Goal: Task Accomplishment & Management: Use online tool/utility

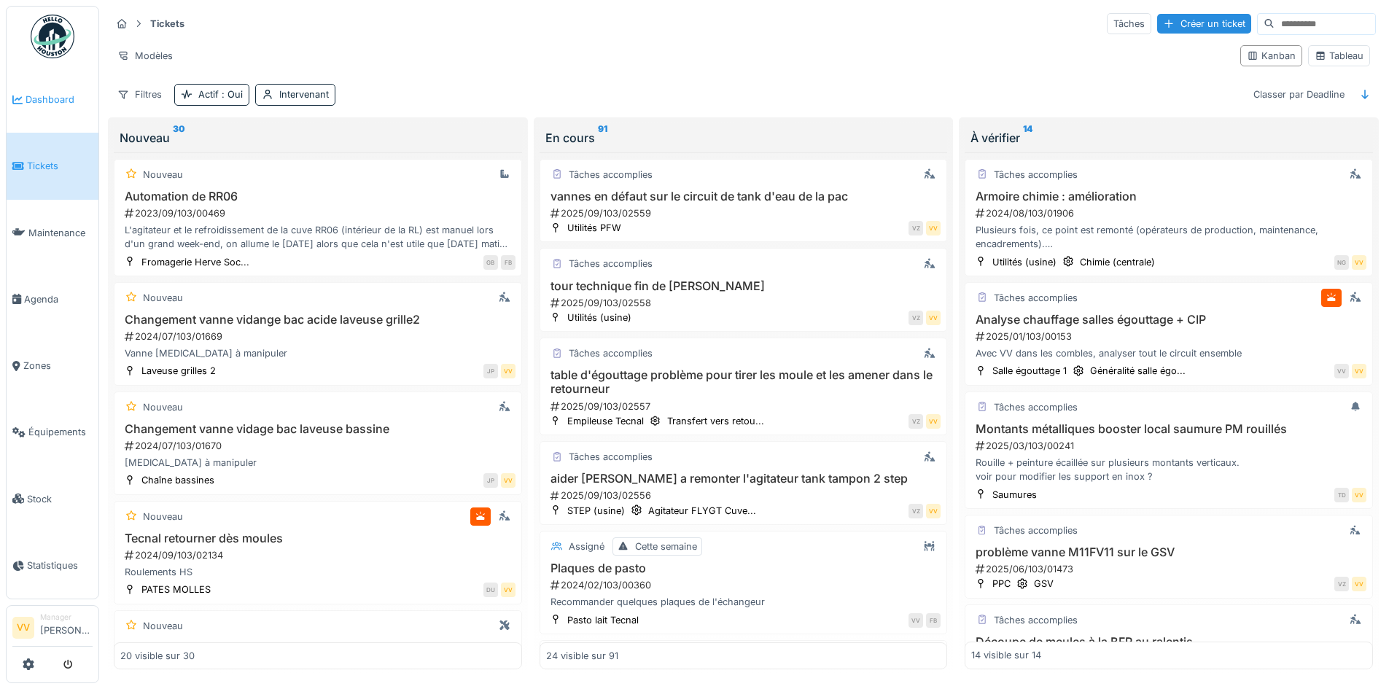
drag, startPoint x: 0, startPoint y: 0, endPoint x: 44, endPoint y: 97, distance: 106.7
click at [44, 97] on span "Dashboard" at bounding box center [59, 100] width 67 height 14
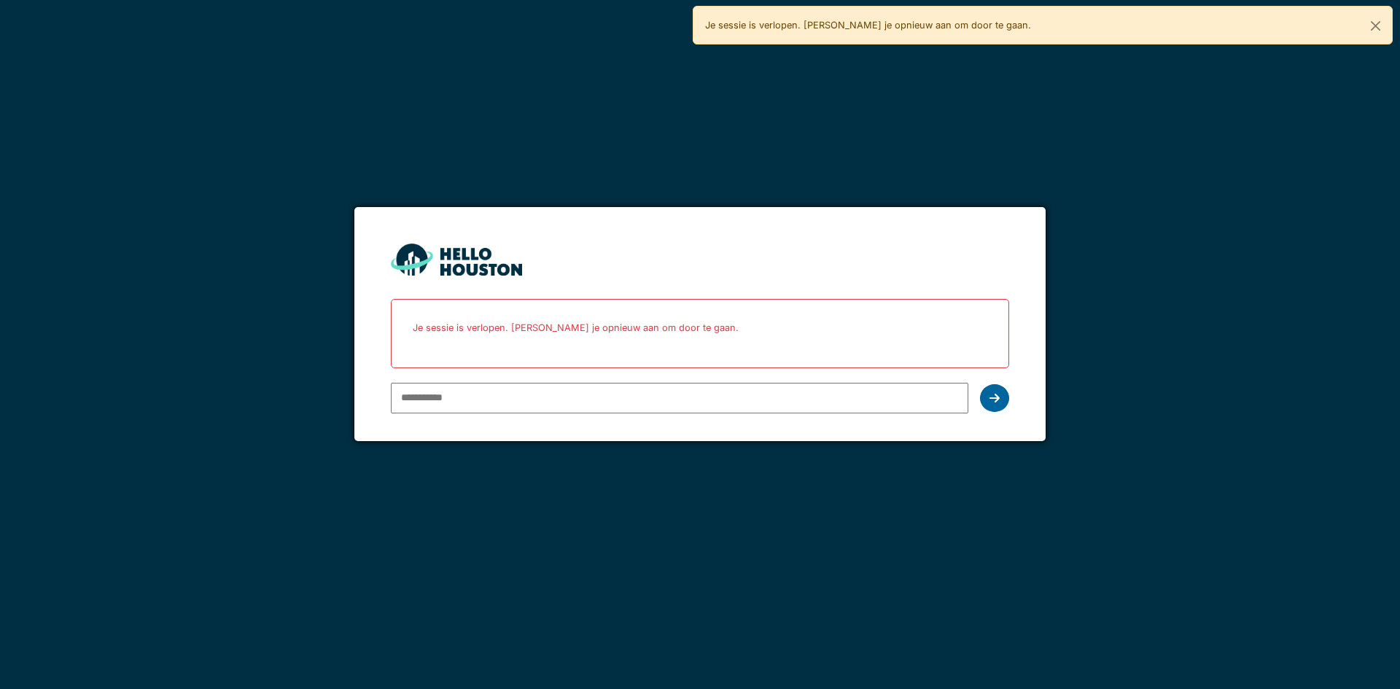
type input "**********"
click at [1003, 393] on div at bounding box center [994, 398] width 29 height 28
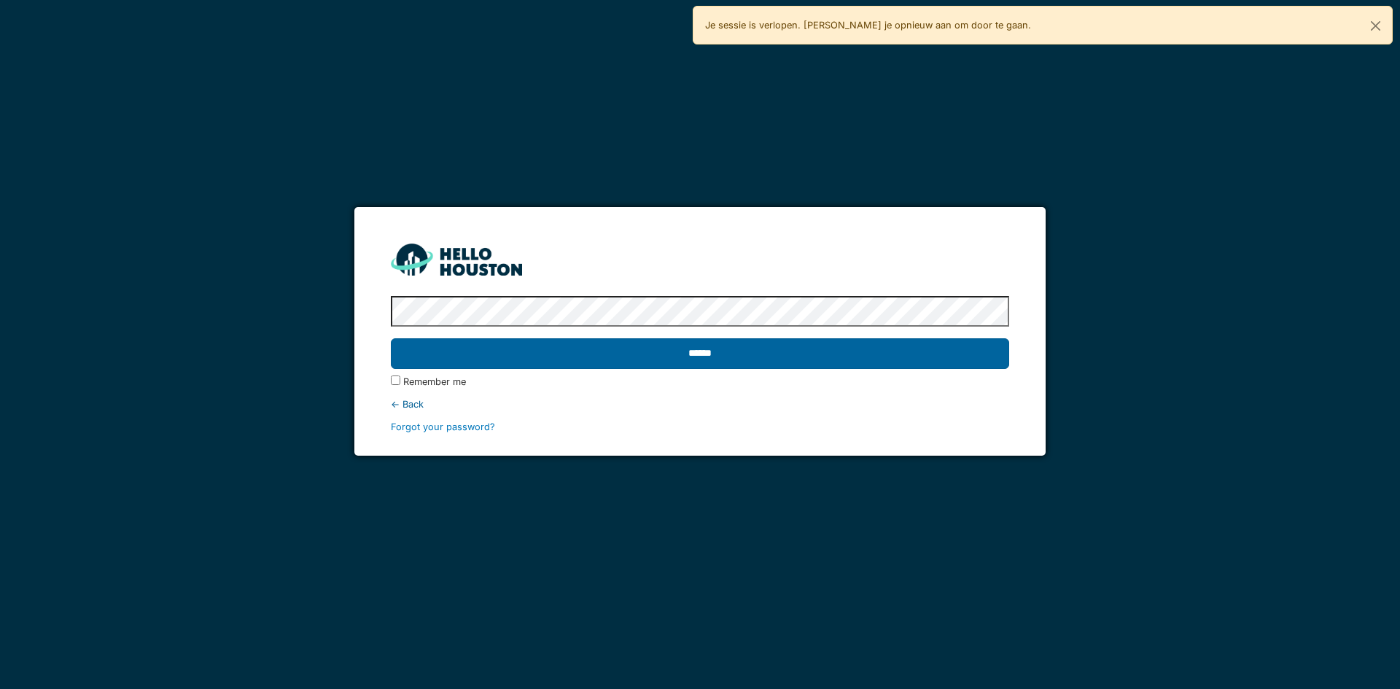
click at [946, 359] on input "******" at bounding box center [700, 353] width 618 height 31
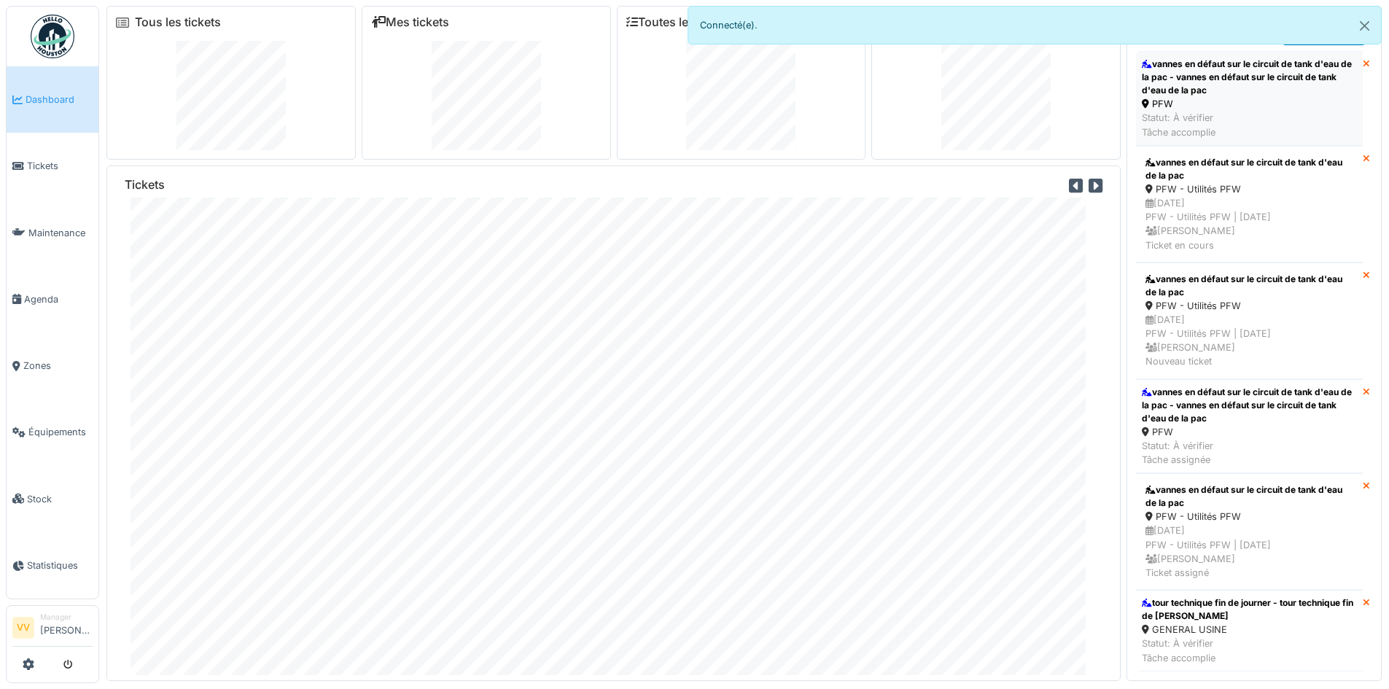
click at [1249, 101] on div "PFW" at bounding box center [1249, 104] width 215 height 14
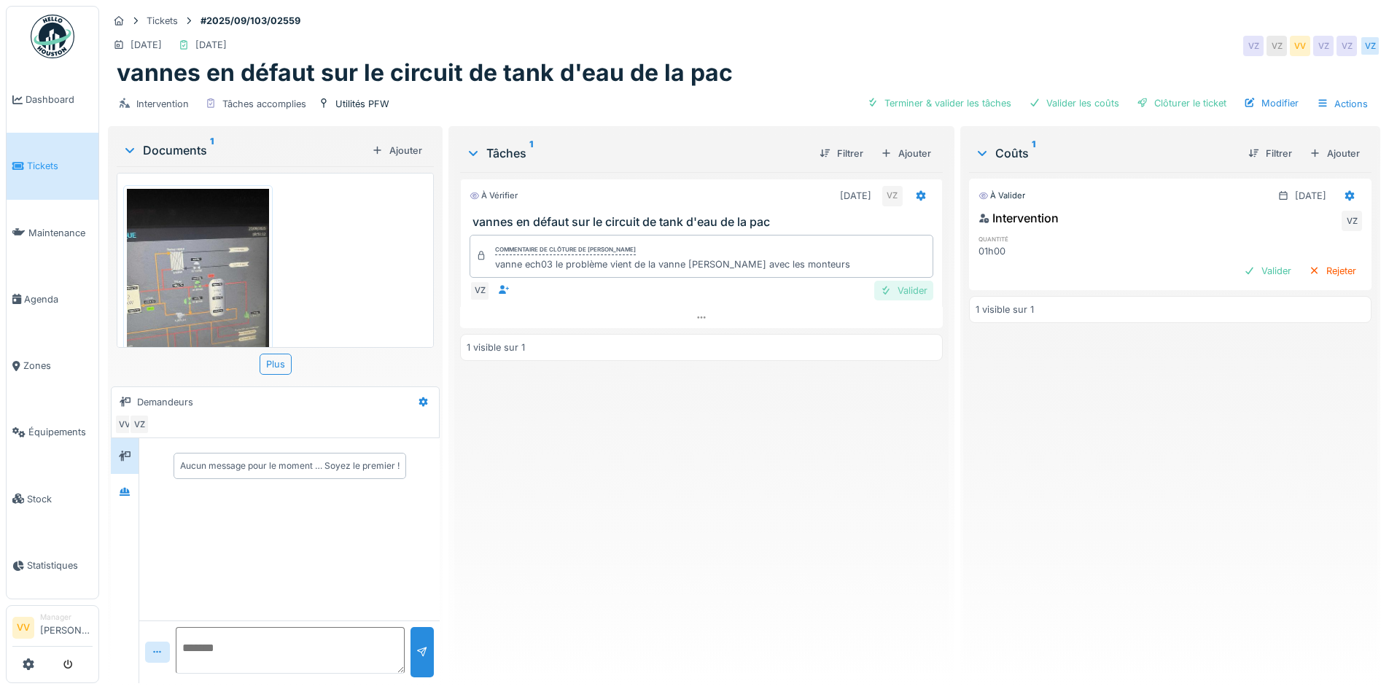
click at [921, 291] on div "Valider" at bounding box center [903, 291] width 59 height 20
click at [1241, 269] on div "Valider" at bounding box center [1267, 271] width 59 height 20
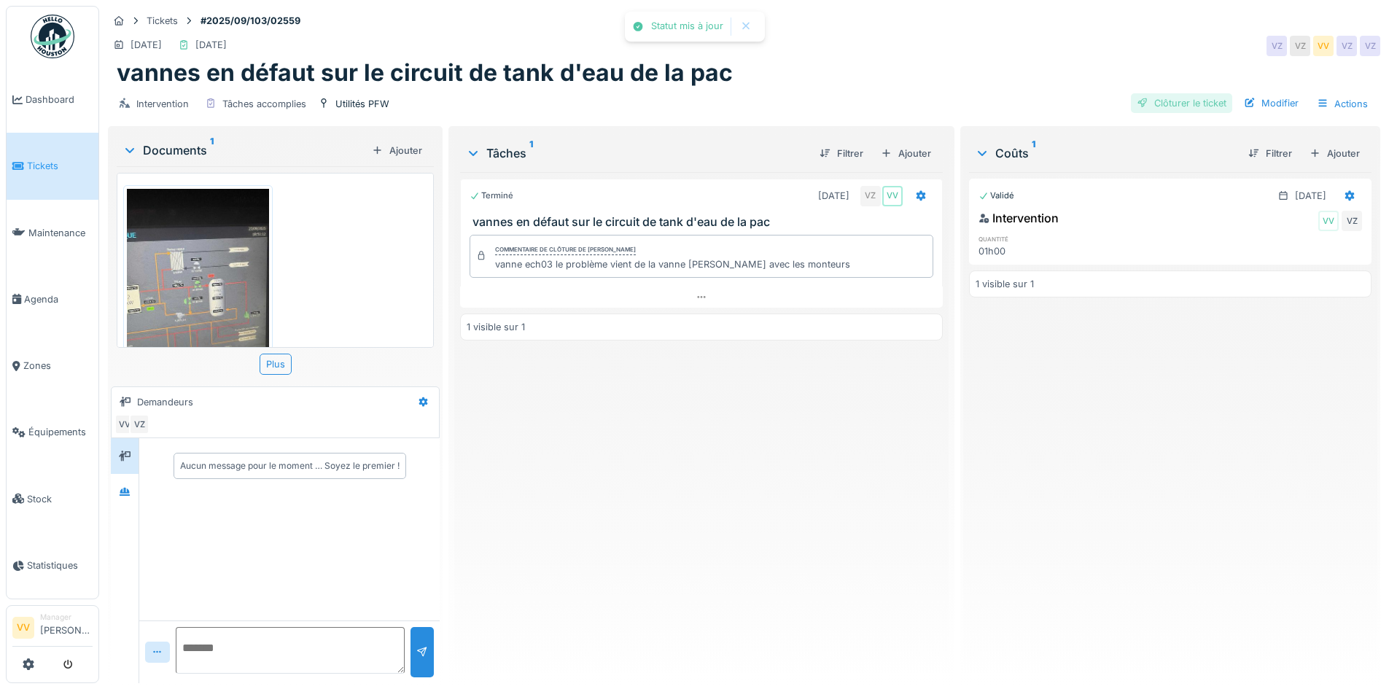
click at [1183, 106] on div "Clôturer le ticket" at bounding box center [1181, 103] width 101 height 20
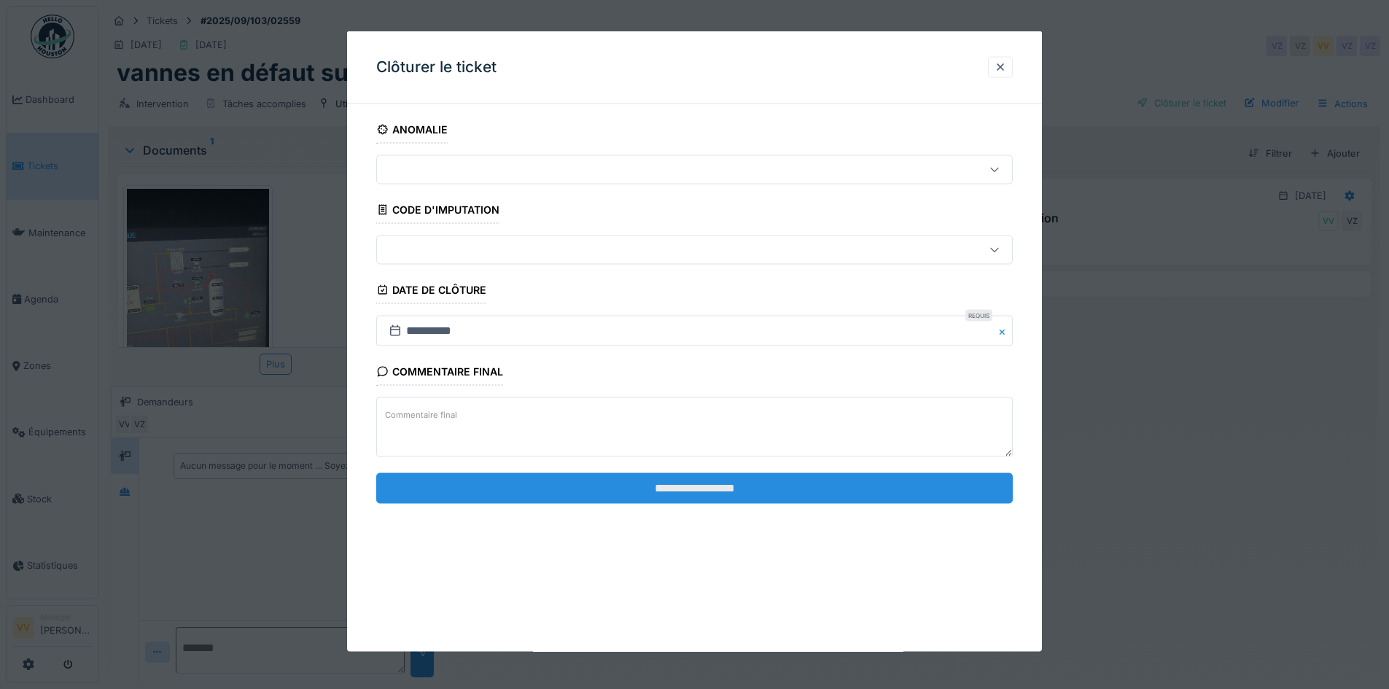
click at [824, 495] on input "**********" at bounding box center [694, 487] width 636 height 31
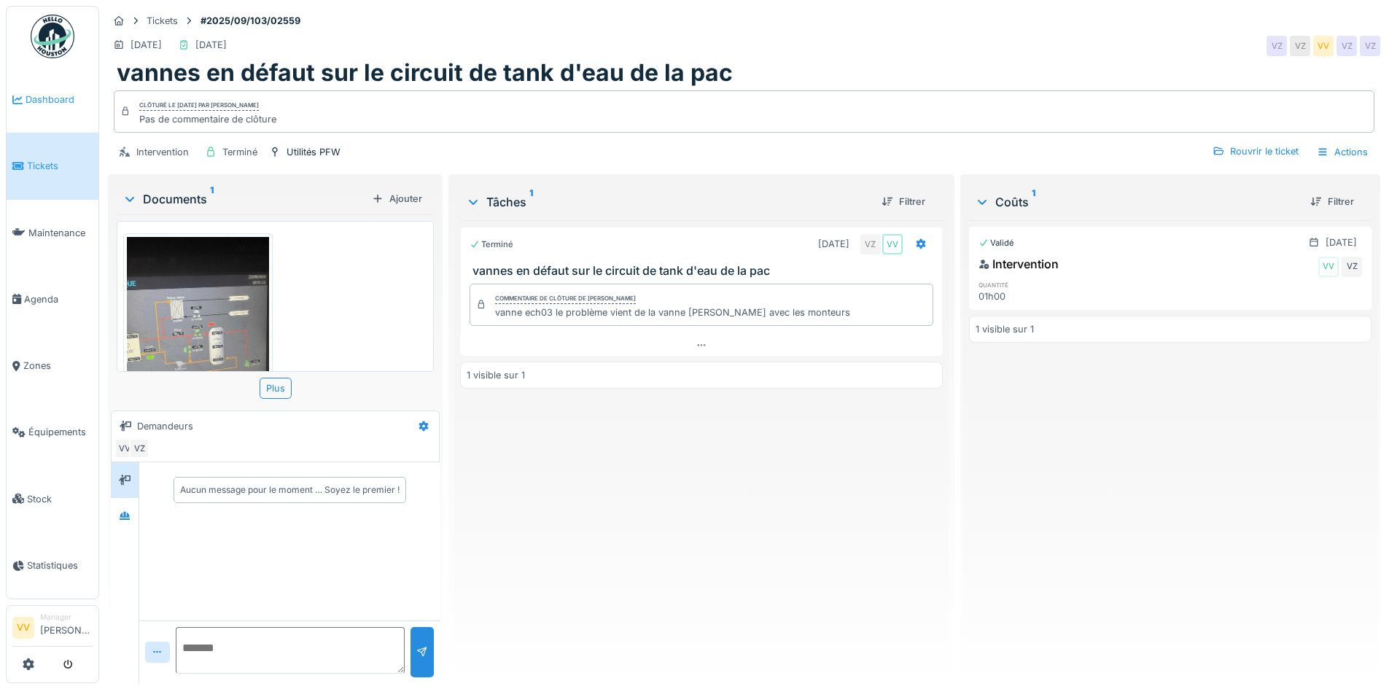
click at [38, 104] on span "Dashboard" at bounding box center [59, 100] width 67 height 14
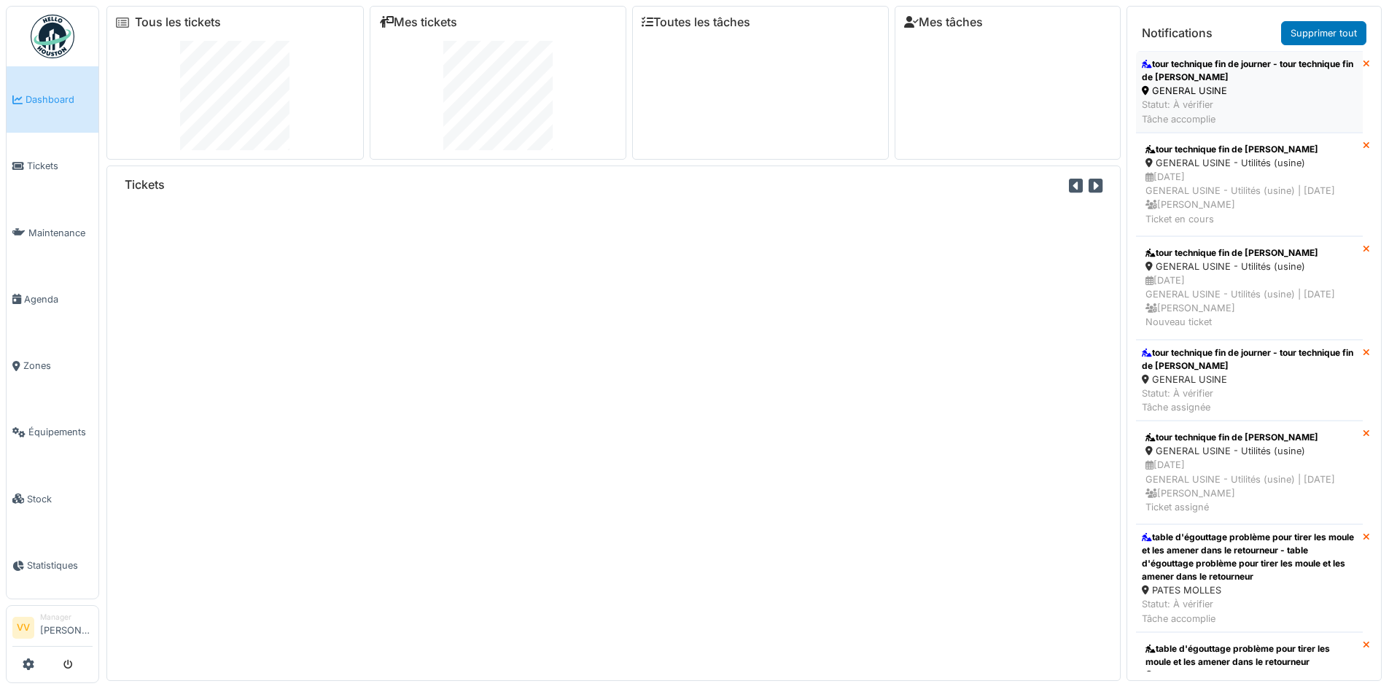
click at [1230, 87] on div "GENERAL USINE" at bounding box center [1249, 91] width 215 height 14
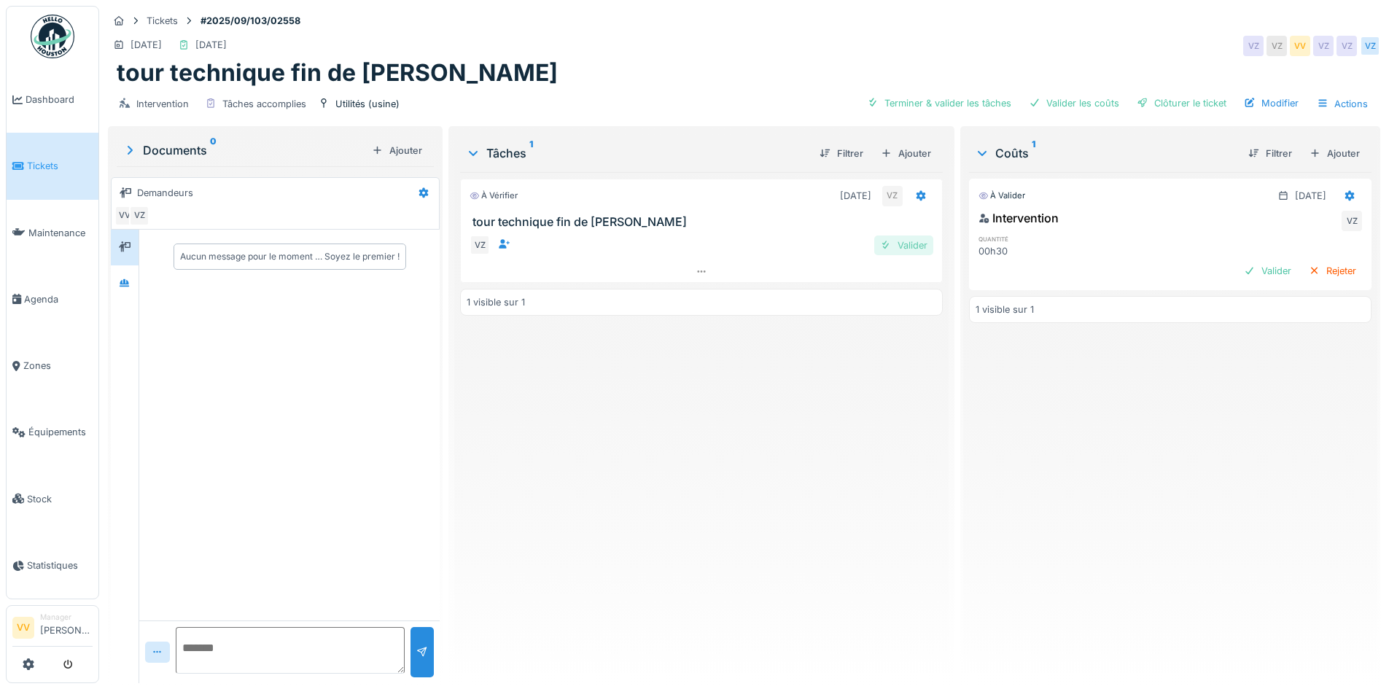
click at [895, 239] on div "Valider" at bounding box center [903, 245] width 59 height 20
click at [1238, 276] on div "Valider" at bounding box center [1267, 271] width 59 height 20
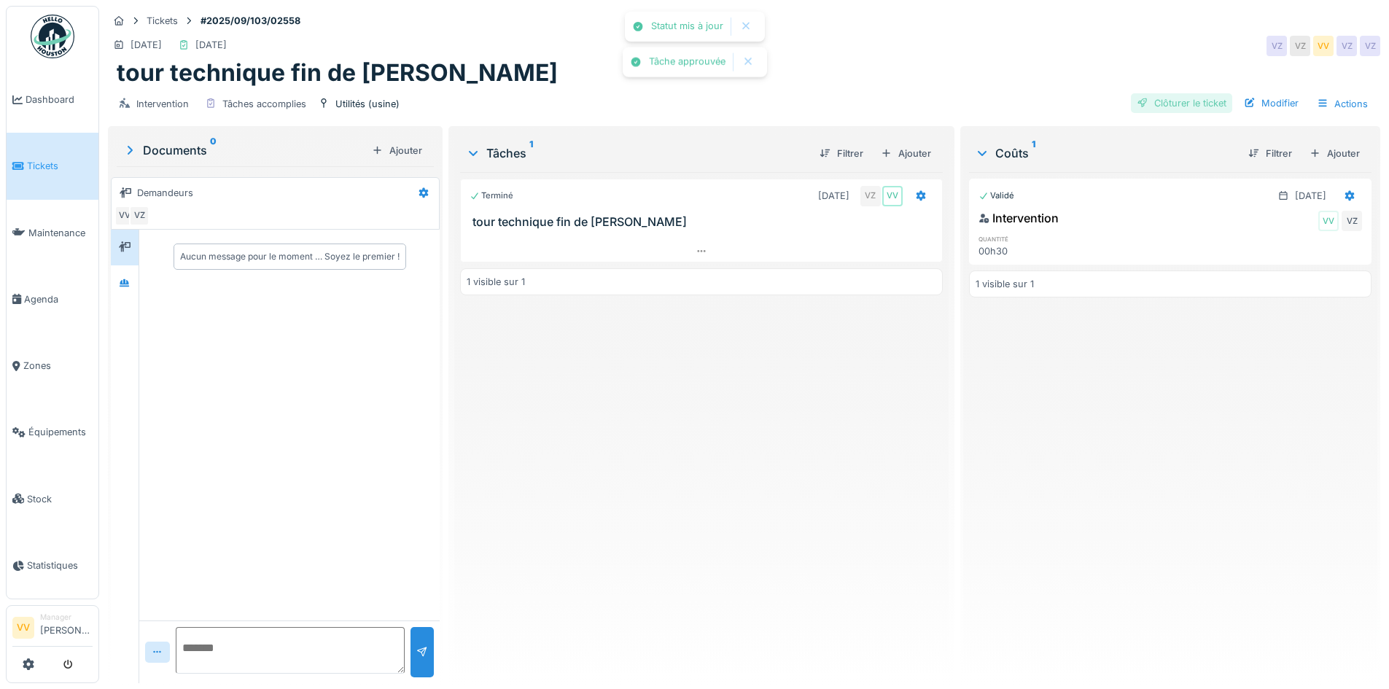
click at [1175, 100] on div "Clôturer le ticket" at bounding box center [1181, 103] width 101 height 20
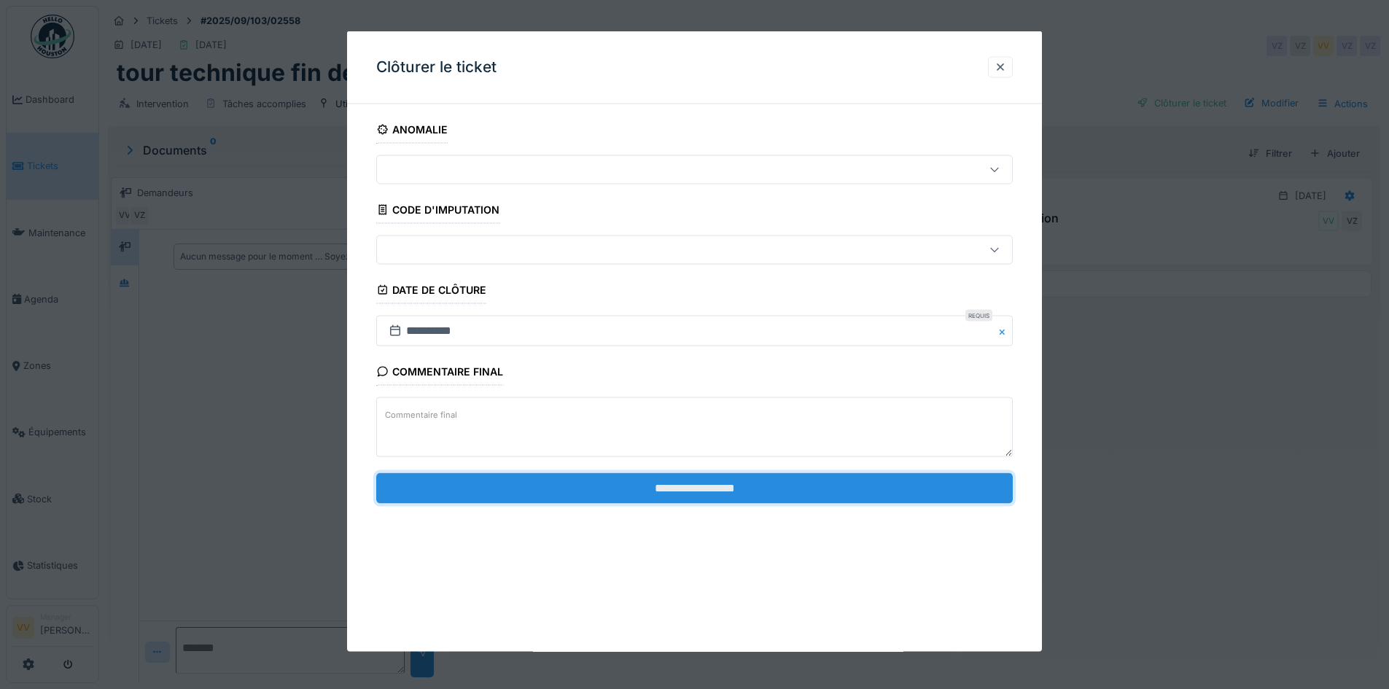
click at [762, 477] on input "**********" at bounding box center [694, 487] width 636 height 31
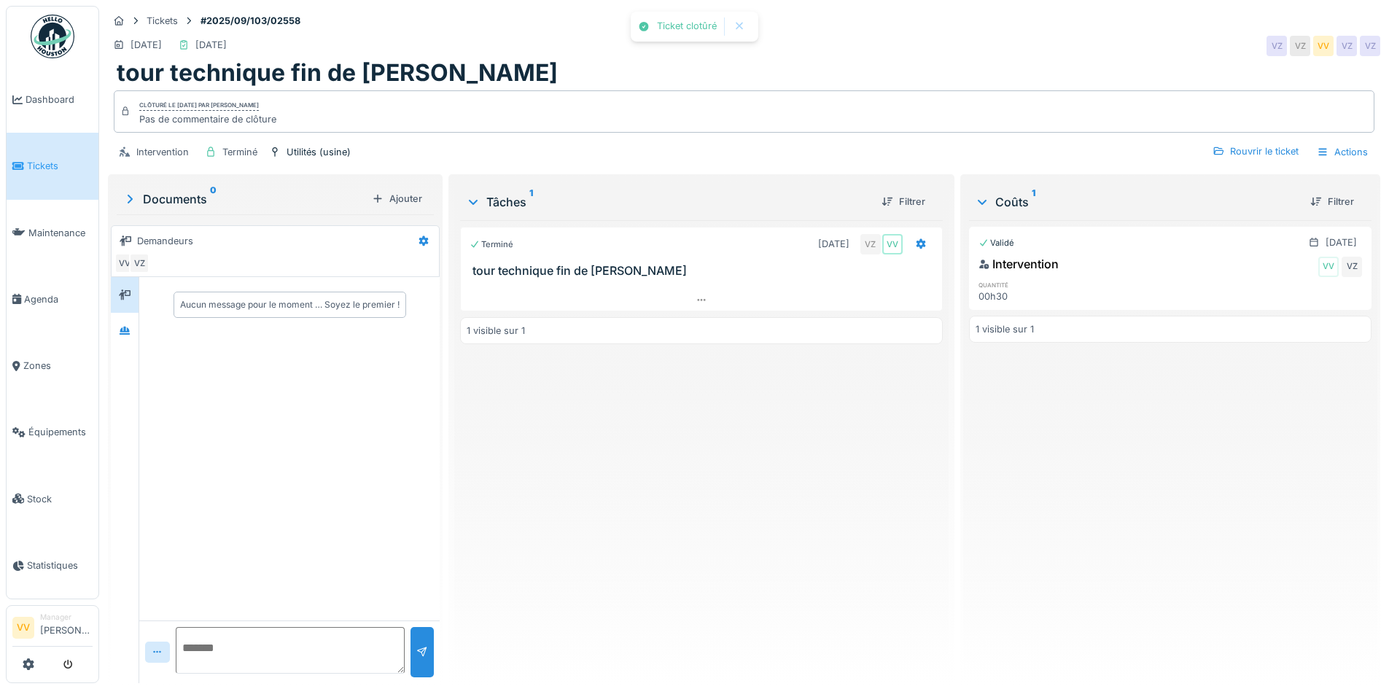
click at [762, 477] on div "Terminé 23/09/2025 VZ VV tour technique fin de journer 1 visible sur 1" at bounding box center [701, 445] width 482 height 451
click at [32, 159] on span "Tickets" at bounding box center [60, 166] width 66 height 14
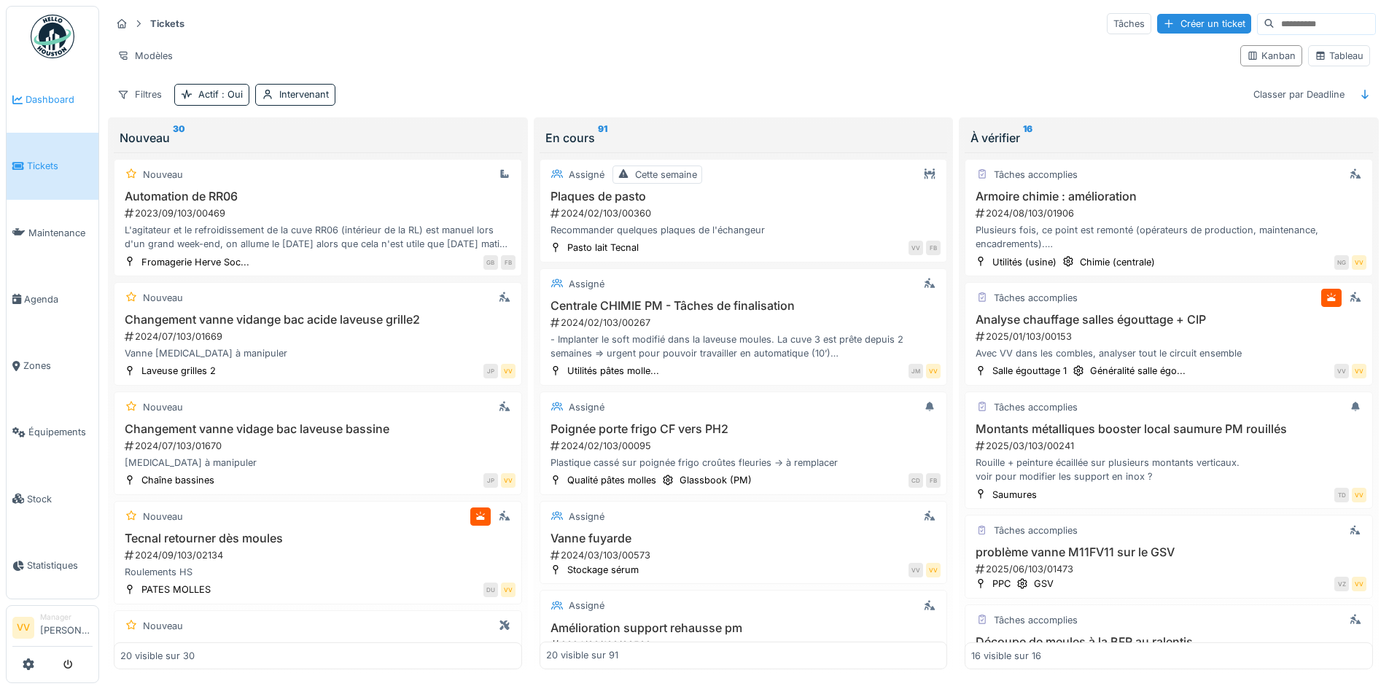
click at [36, 88] on link "Dashboard" at bounding box center [53, 99] width 92 height 66
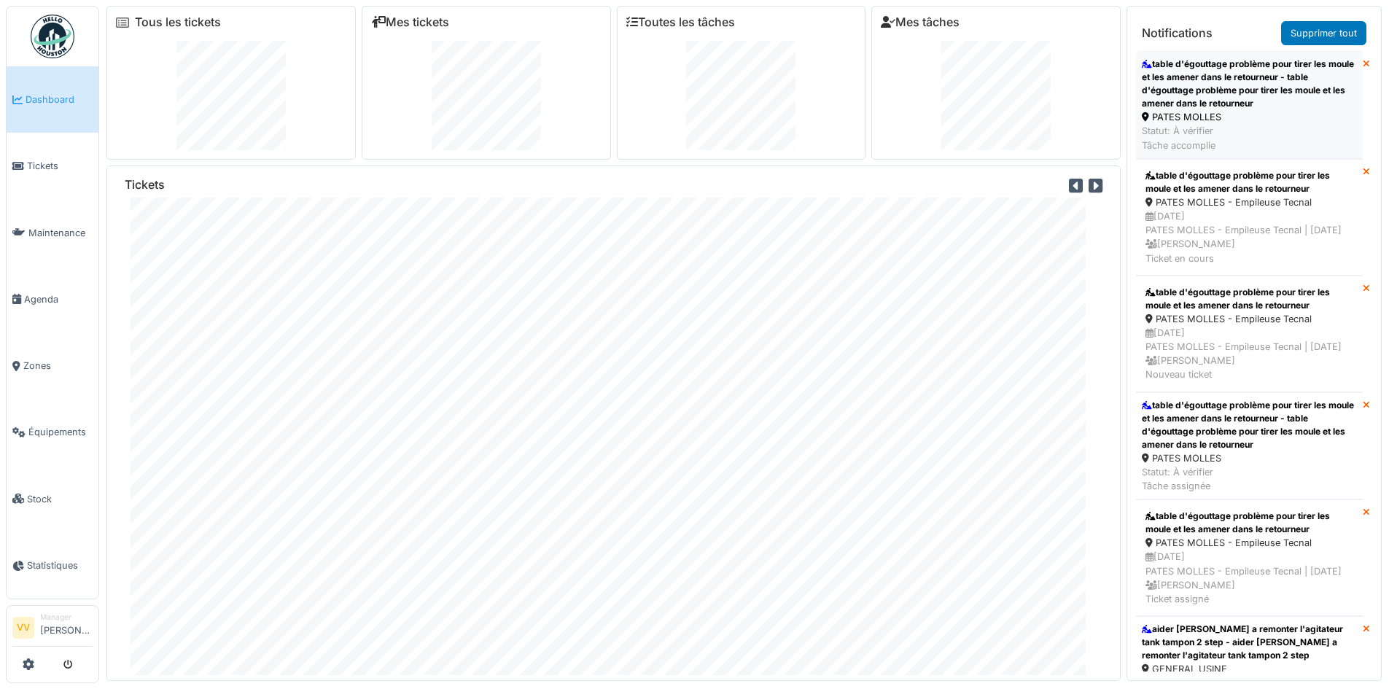
click at [1239, 81] on div "table d'égouttage problème pour tirer les moule et les amener dans le retourneu…" at bounding box center [1249, 84] width 215 height 52
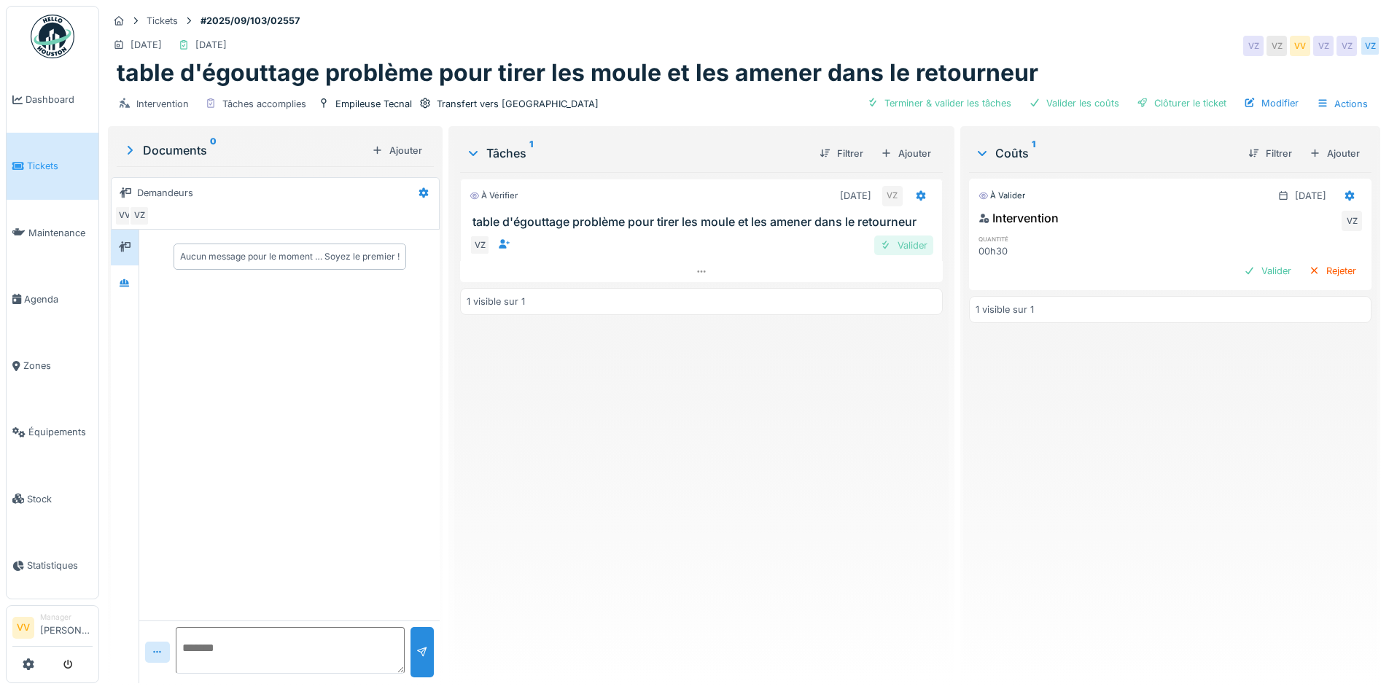
click at [906, 241] on div "Valider" at bounding box center [903, 245] width 59 height 20
click at [1238, 266] on div "Valider" at bounding box center [1267, 271] width 59 height 20
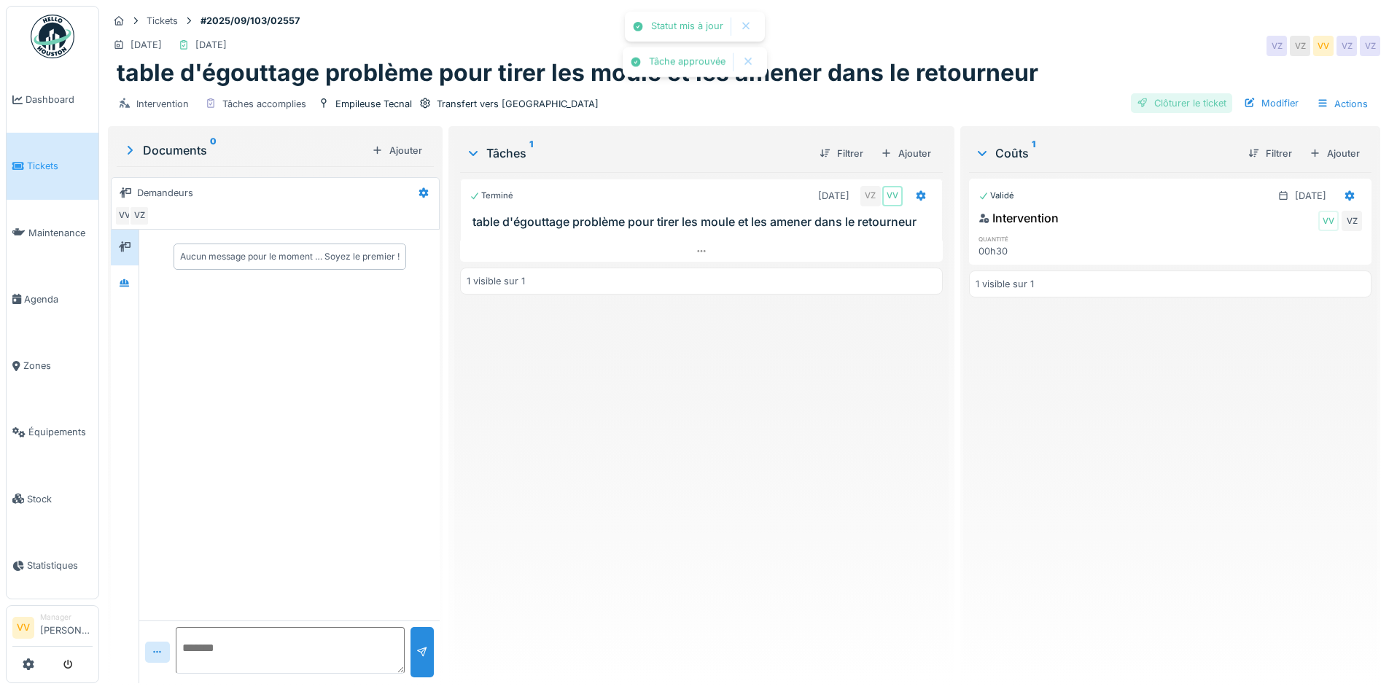
click at [1172, 102] on div "Clôturer le ticket" at bounding box center [1181, 103] width 101 height 20
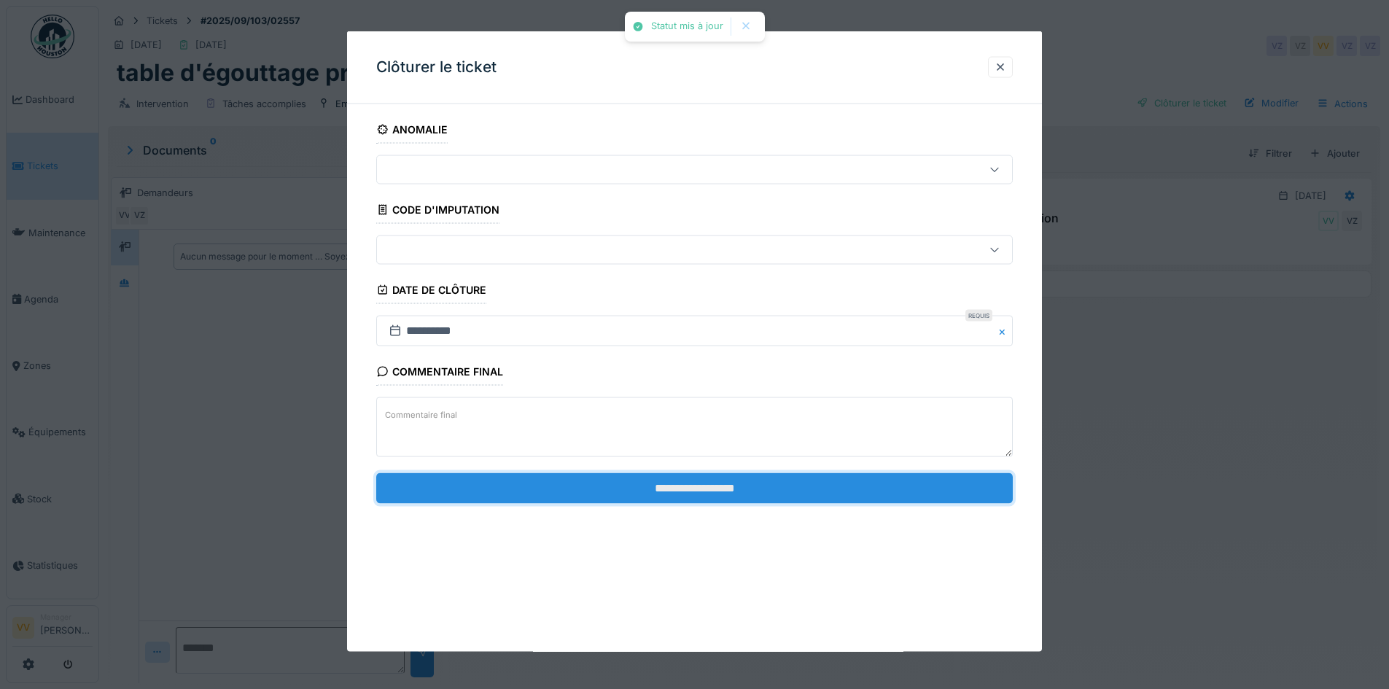
click at [612, 491] on input "**********" at bounding box center [694, 487] width 636 height 31
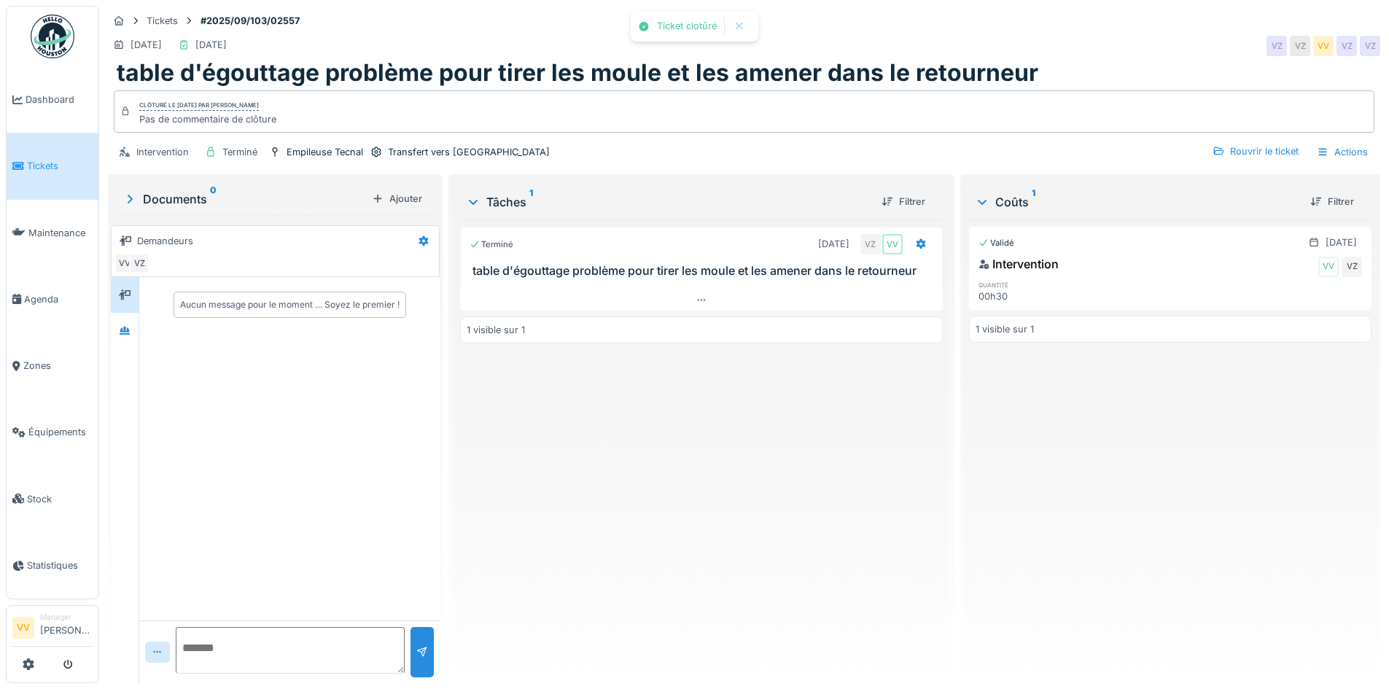
click at [612, 491] on div "Terminé 23/09/2025 VZ VV table d'égouttage problème pour tirer les moule et les…" at bounding box center [701, 445] width 482 height 451
click at [57, 94] on span "Dashboard" at bounding box center [59, 100] width 67 height 14
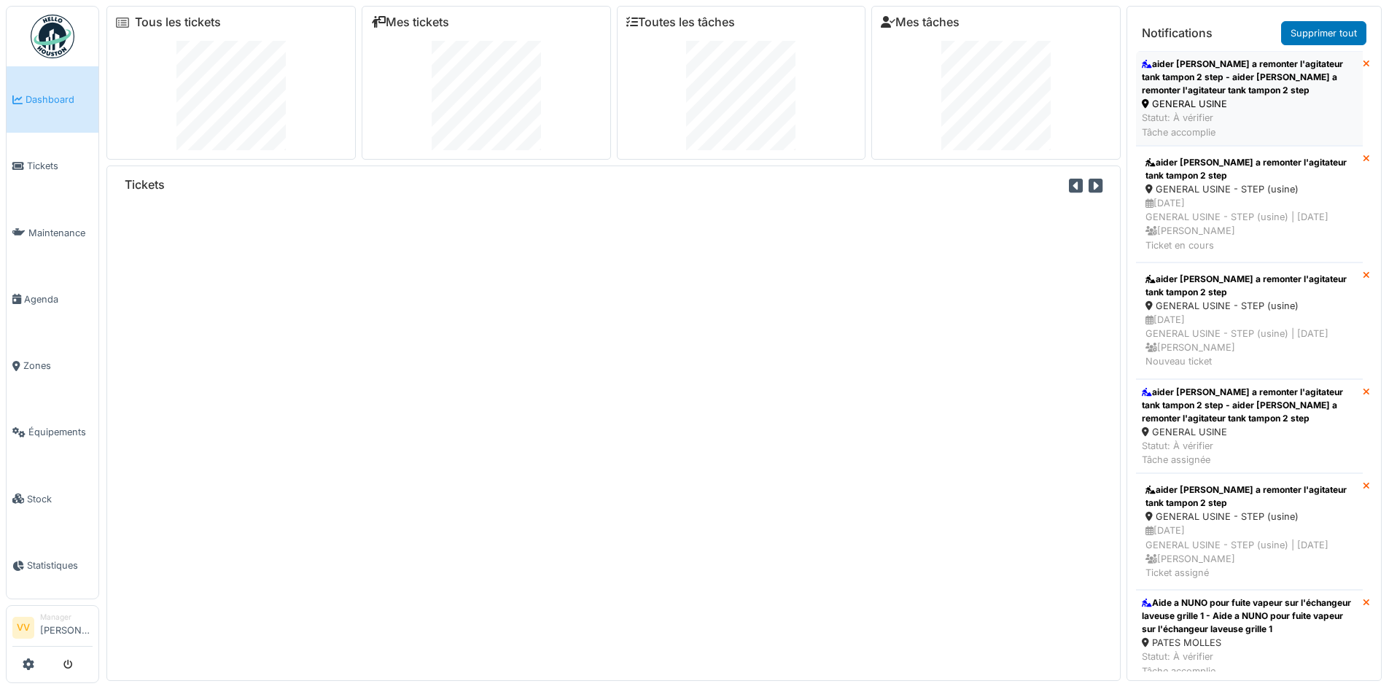
click at [1235, 82] on div "aider [PERSON_NAME] a remonter l'agitateur tank tampon 2 step - aider [PERSON_N…" at bounding box center [1249, 77] width 215 height 39
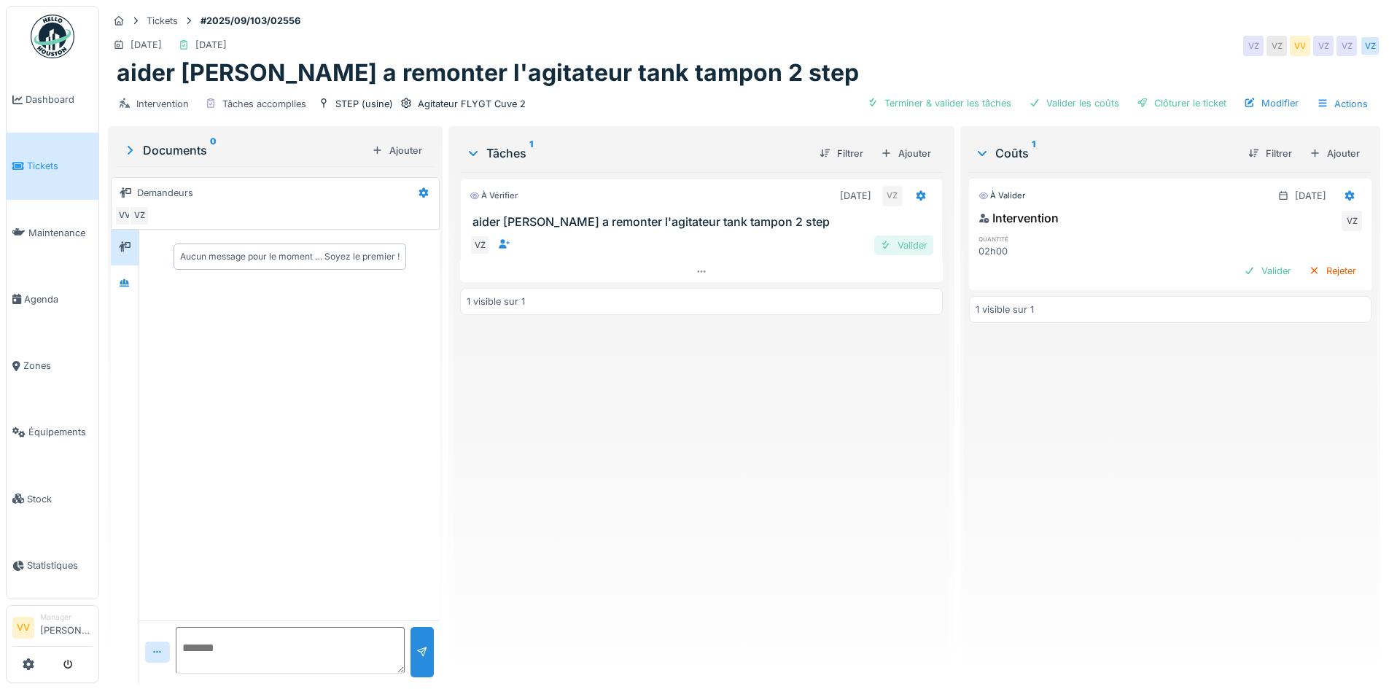
click at [900, 247] on div "Valider" at bounding box center [903, 245] width 59 height 20
click at [1253, 265] on div "Valider" at bounding box center [1267, 271] width 59 height 20
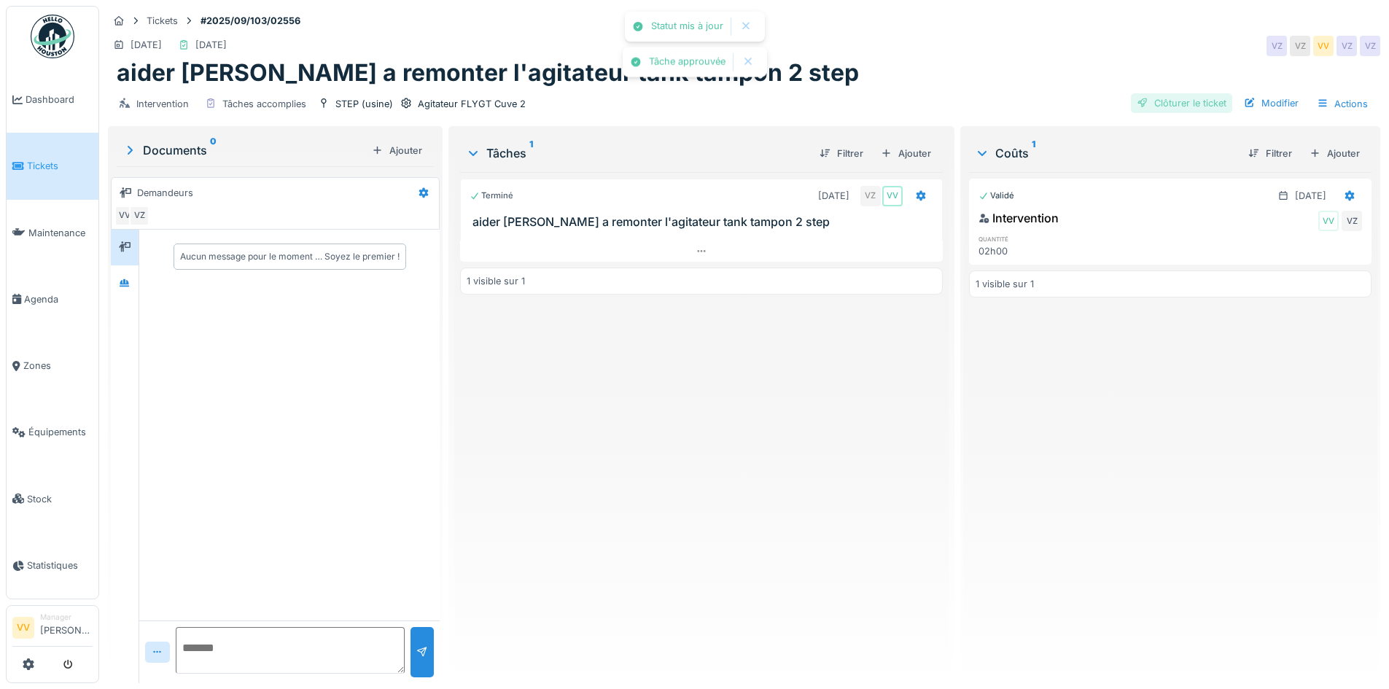
click at [1188, 101] on div "Clôturer le ticket" at bounding box center [1181, 103] width 101 height 20
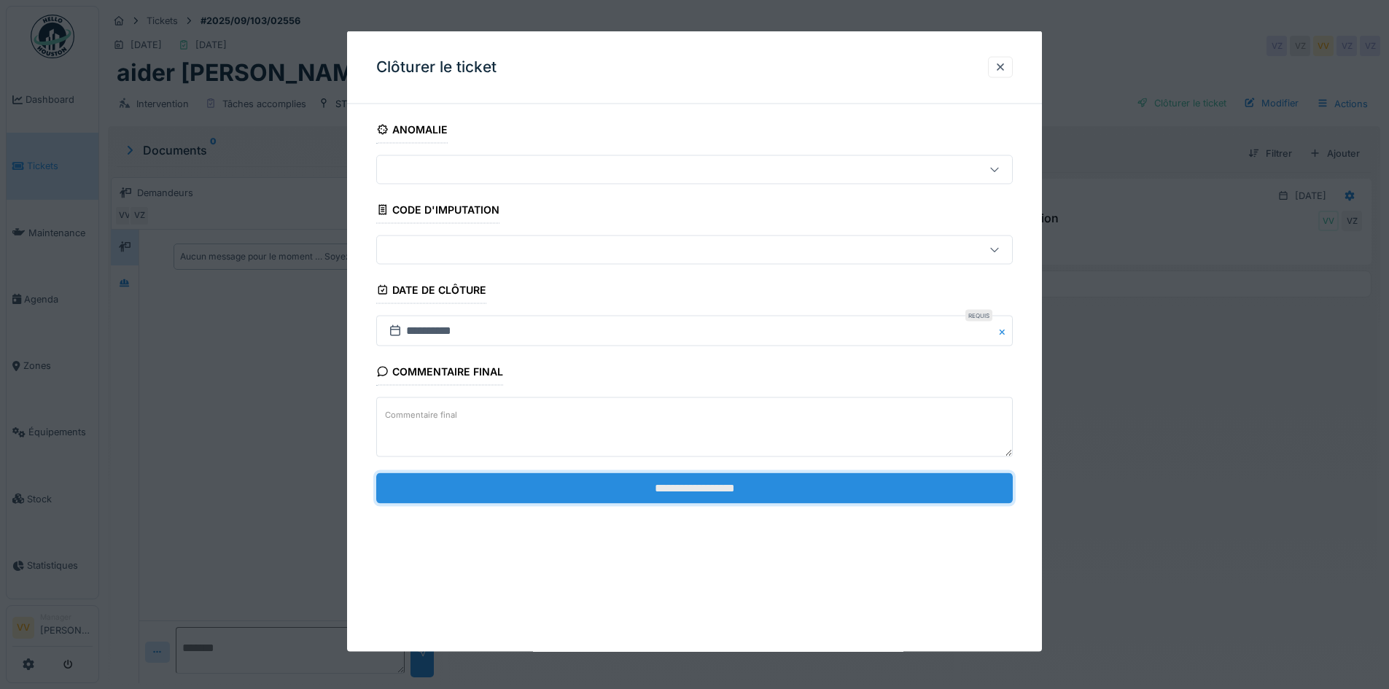
click at [739, 491] on input "**********" at bounding box center [694, 487] width 636 height 31
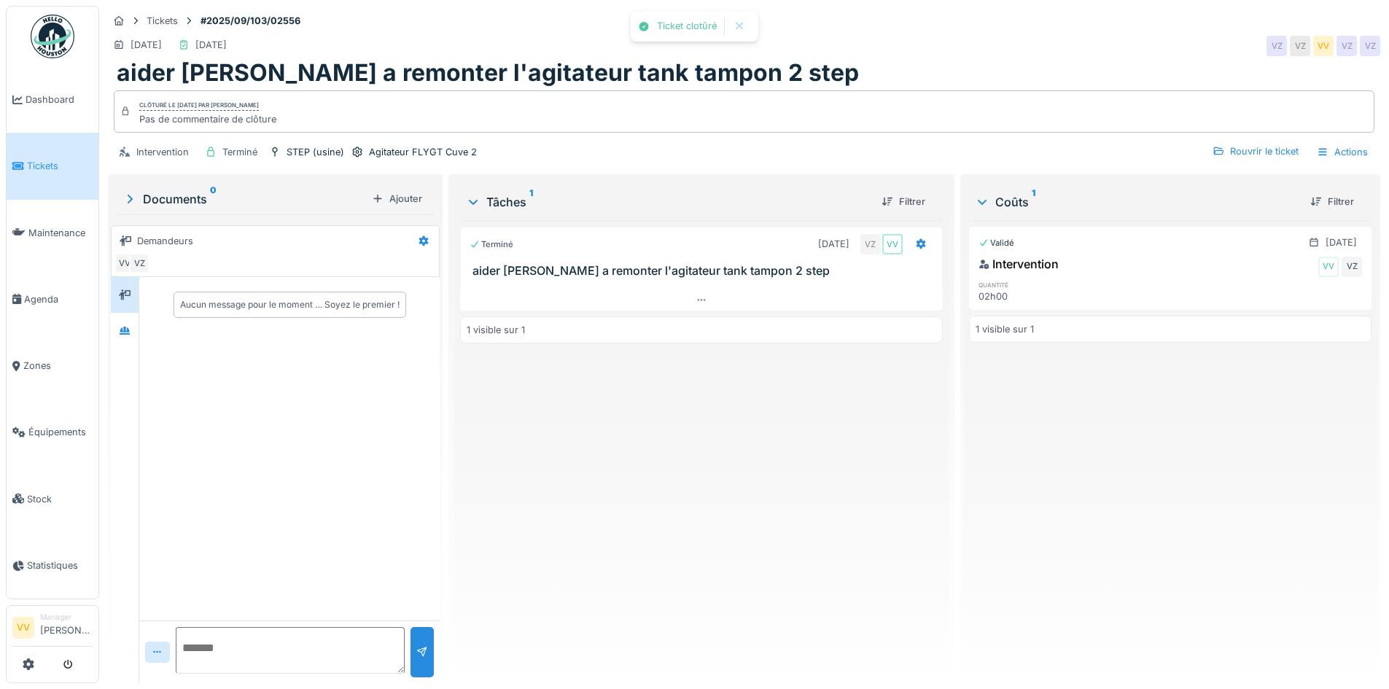
click at [739, 491] on div "Terminé [DATE] VZ VV aider [PERSON_NAME] a remonter l'agitateur tank tampon 2 s…" at bounding box center [701, 445] width 482 height 451
click at [20, 163] on icon at bounding box center [18, 166] width 12 height 10
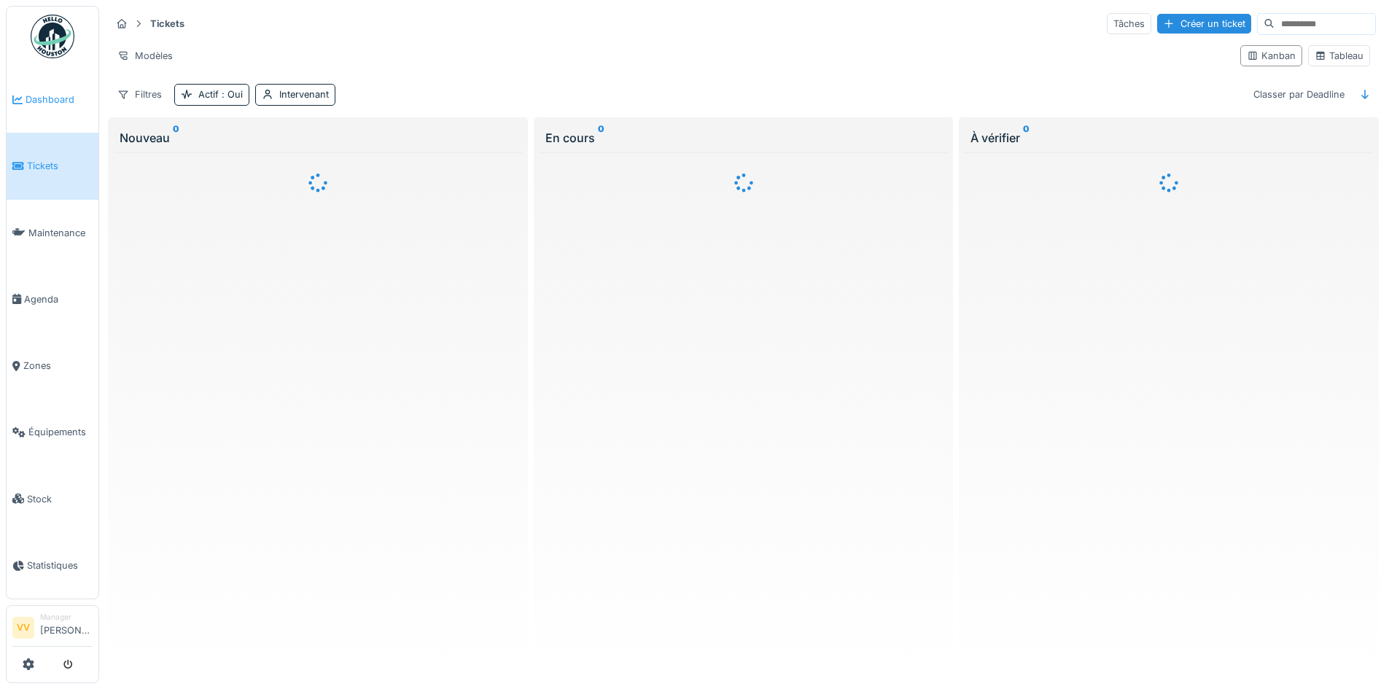
click at [72, 96] on span "Dashboard" at bounding box center [59, 100] width 67 height 14
